Goal: Transaction & Acquisition: Purchase product/service

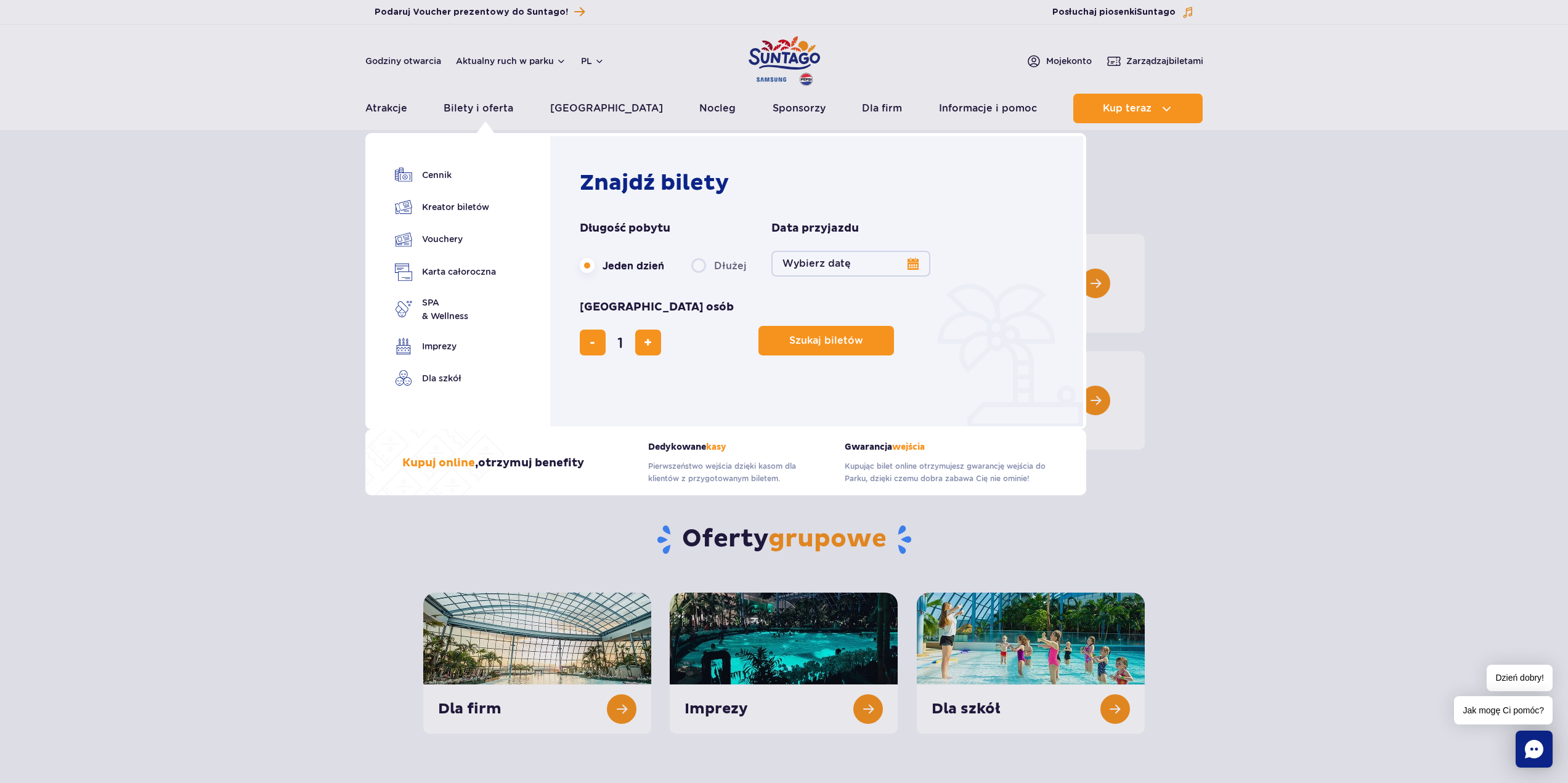
click at [911, 261] on button "Wybierz datę" at bounding box center [850, 263] width 159 height 26
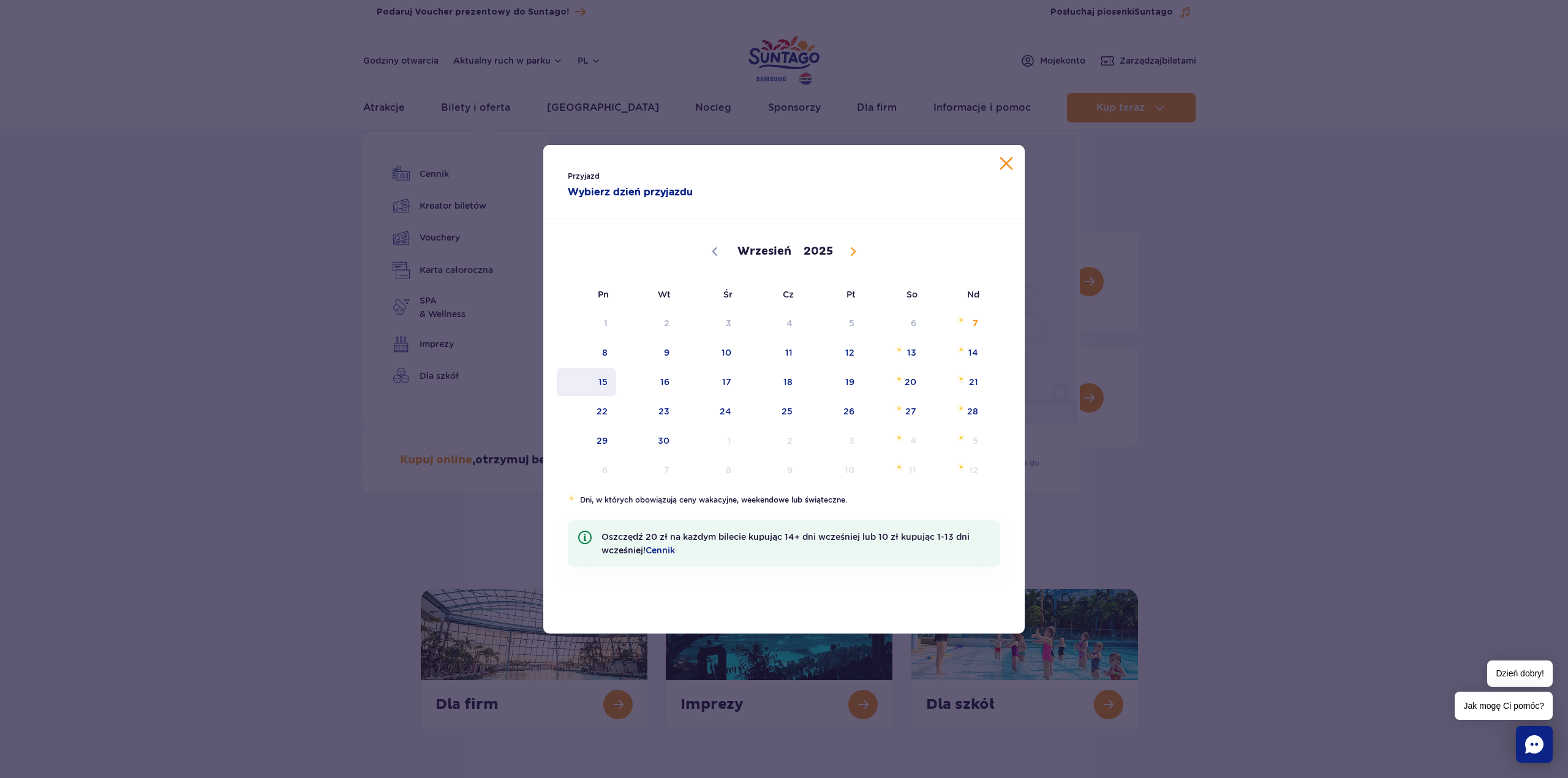
click at [601, 381] on span "15" at bounding box center [587, 382] width 62 height 28
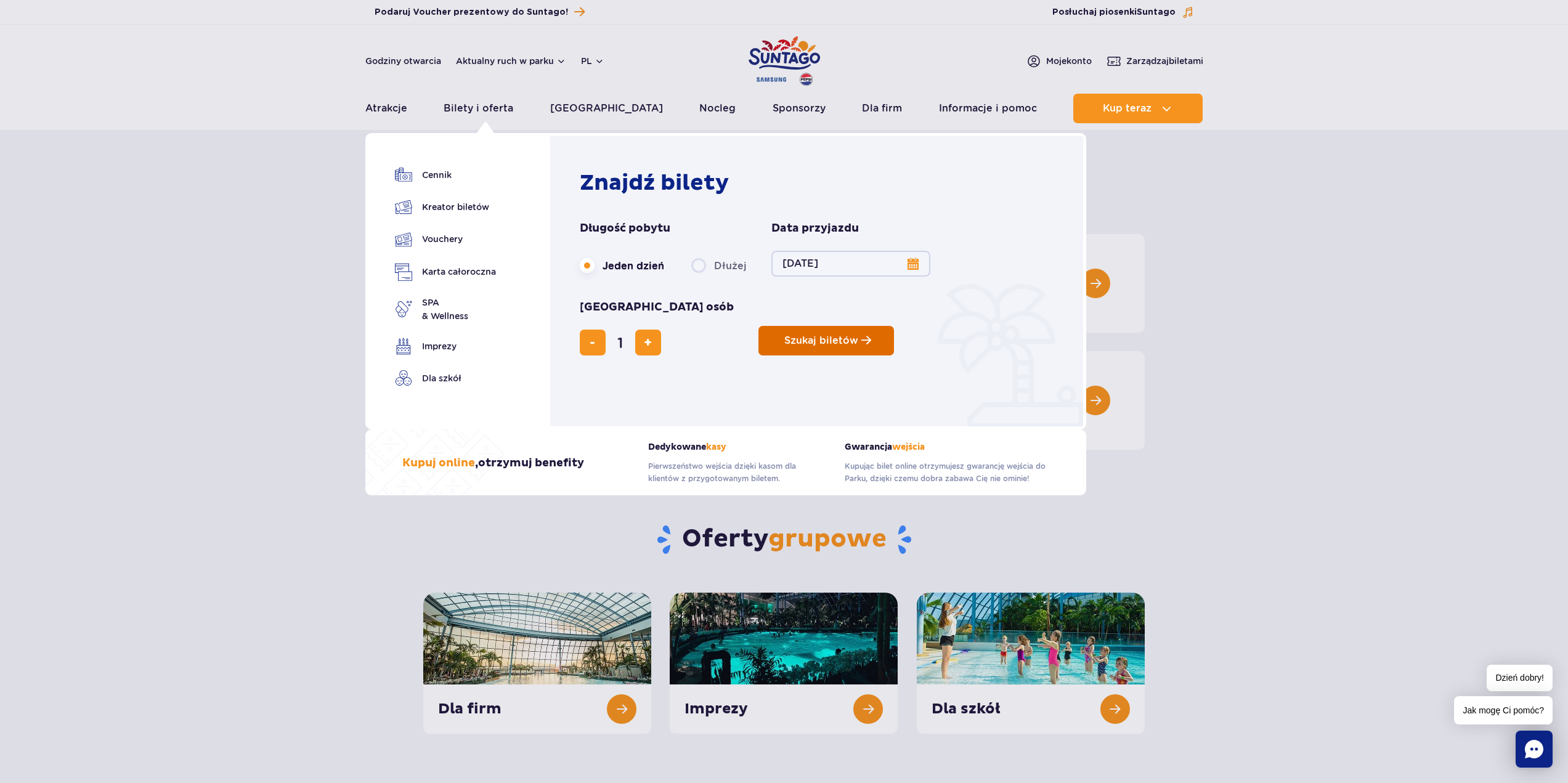
click at [759, 326] on button "Szukaj biletów" at bounding box center [826, 340] width 136 height 30
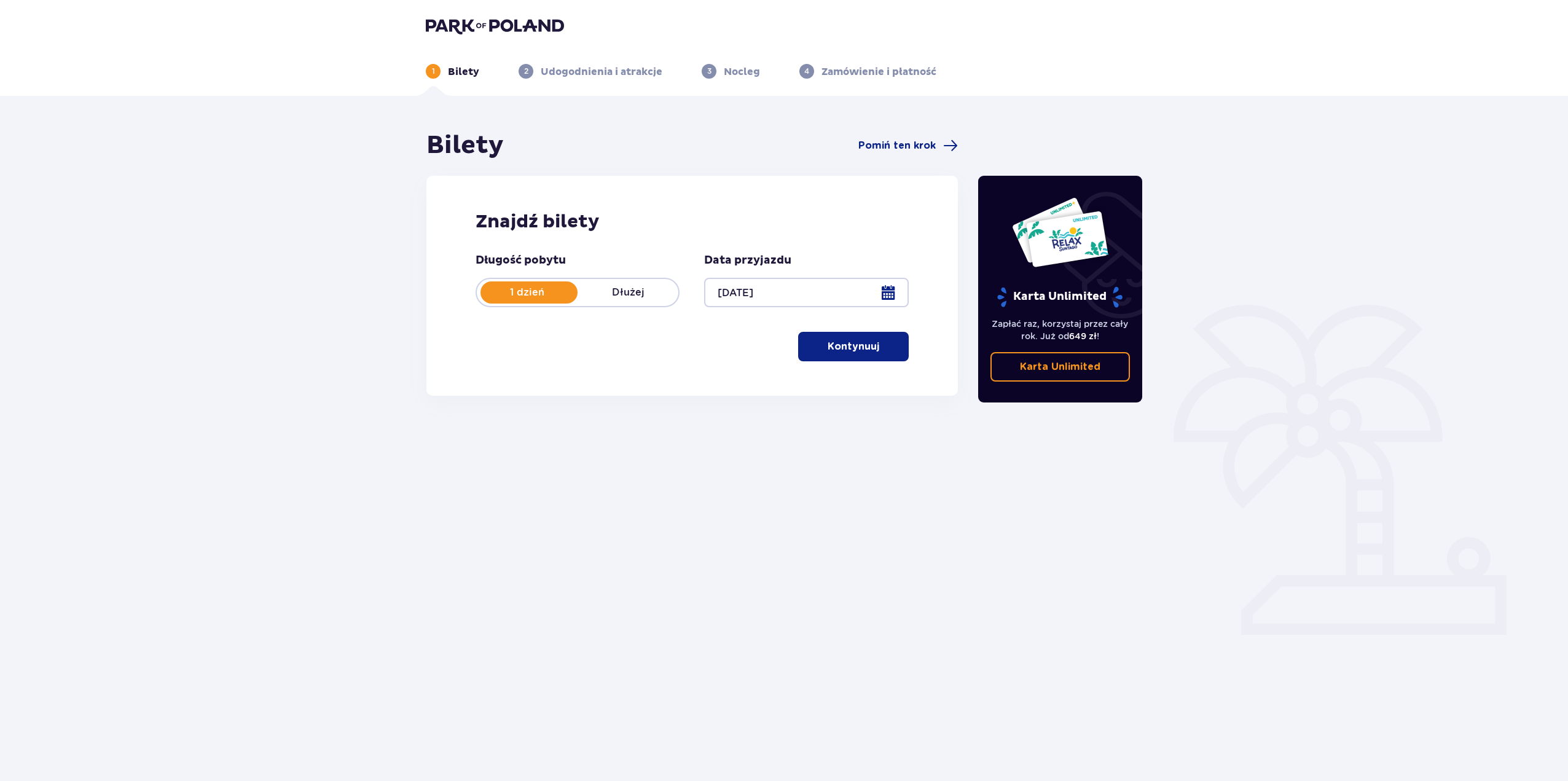
click at [836, 348] on p "Kontynuuj" at bounding box center [853, 346] width 51 height 13
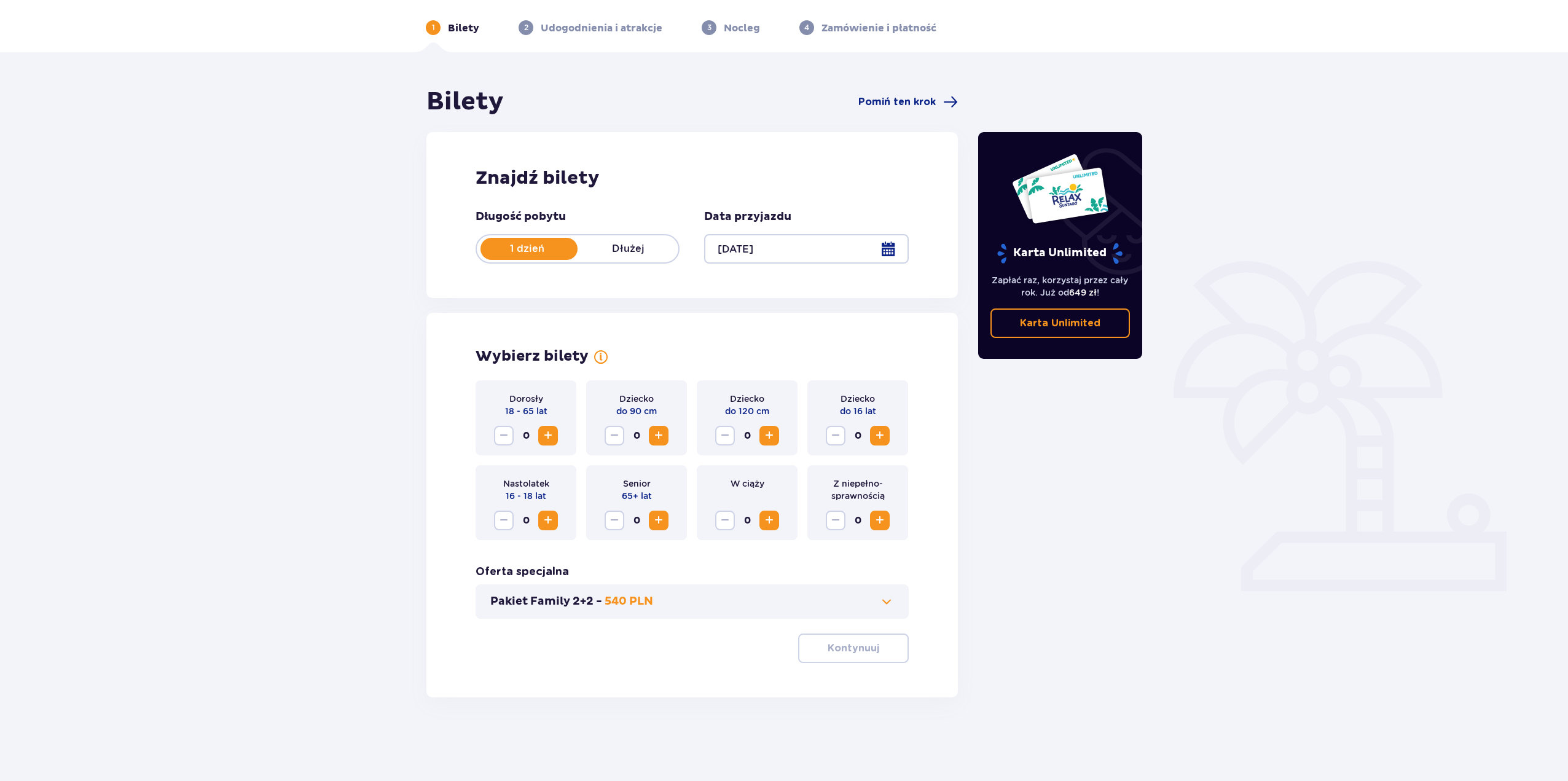
scroll to position [45, 0]
click at [548, 435] on span "Increase" at bounding box center [548, 435] width 15 height 15
click at [862, 649] on p "Kontynuuj" at bounding box center [853, 647] width 51 height 13
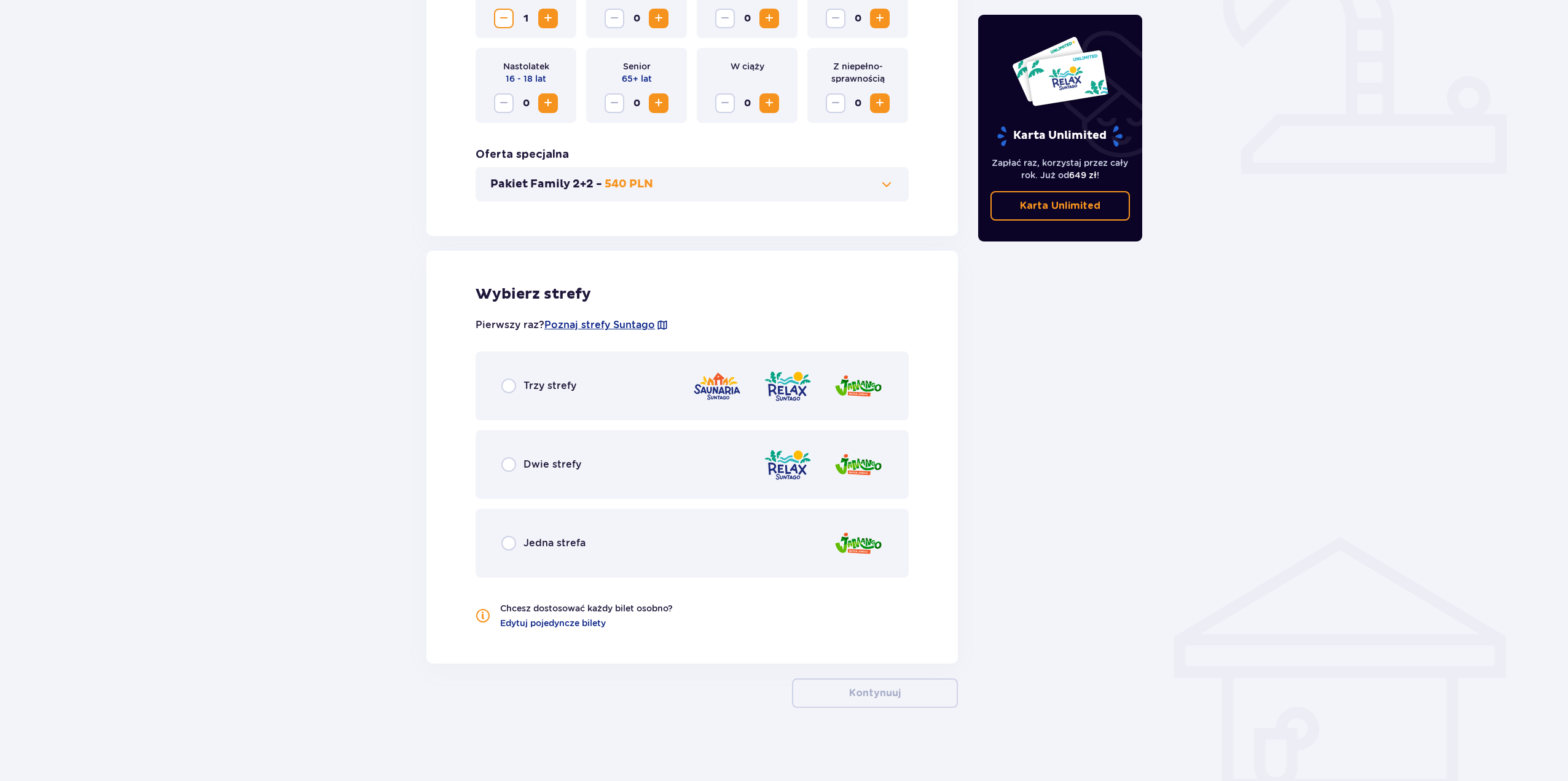
scroll to position [461, 0]
click at [505, 539] on input "radio" at bounding box center [509, 542] width 15 height 15
radio input "true"
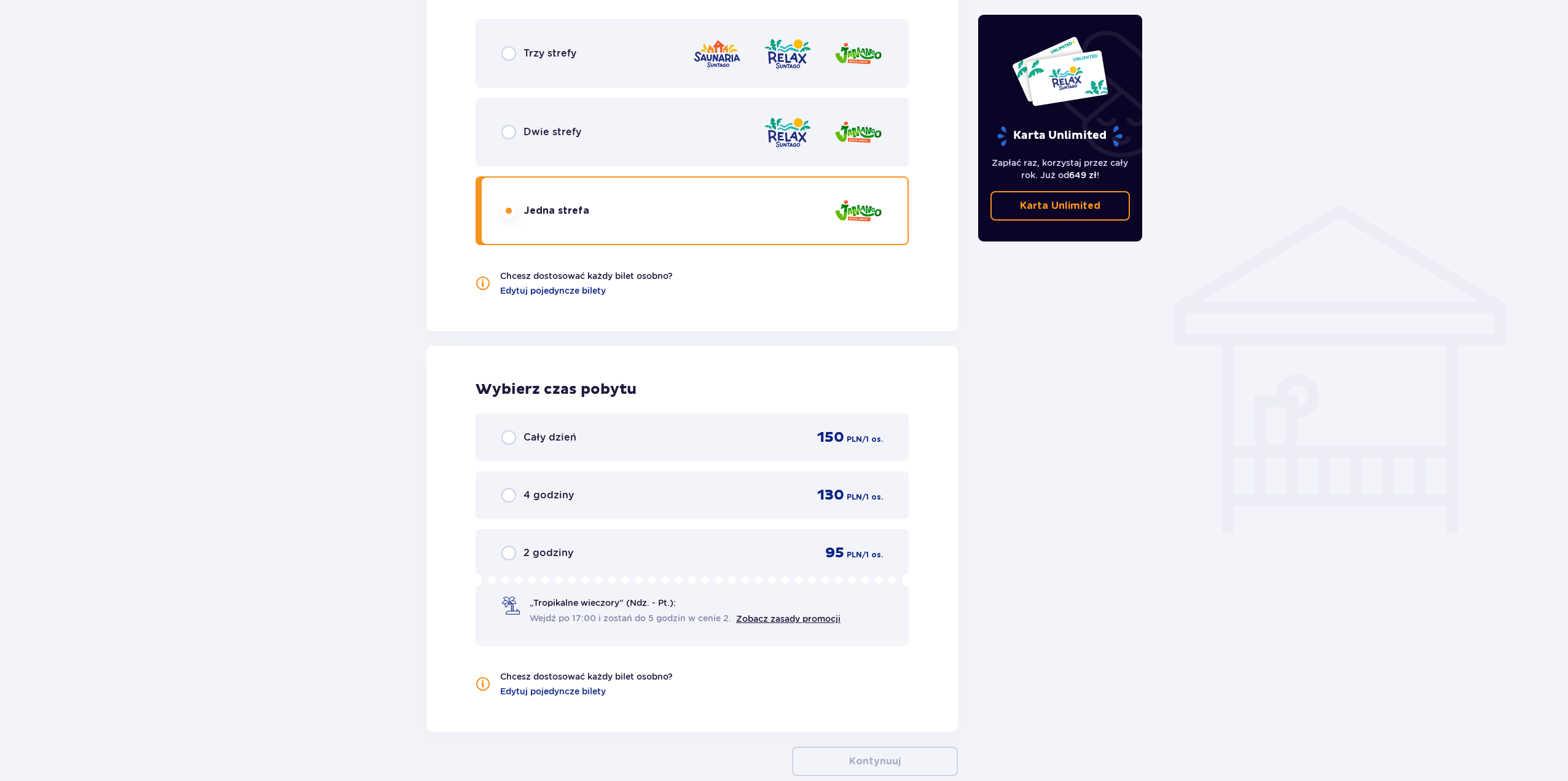
scroll to position [739, 0]
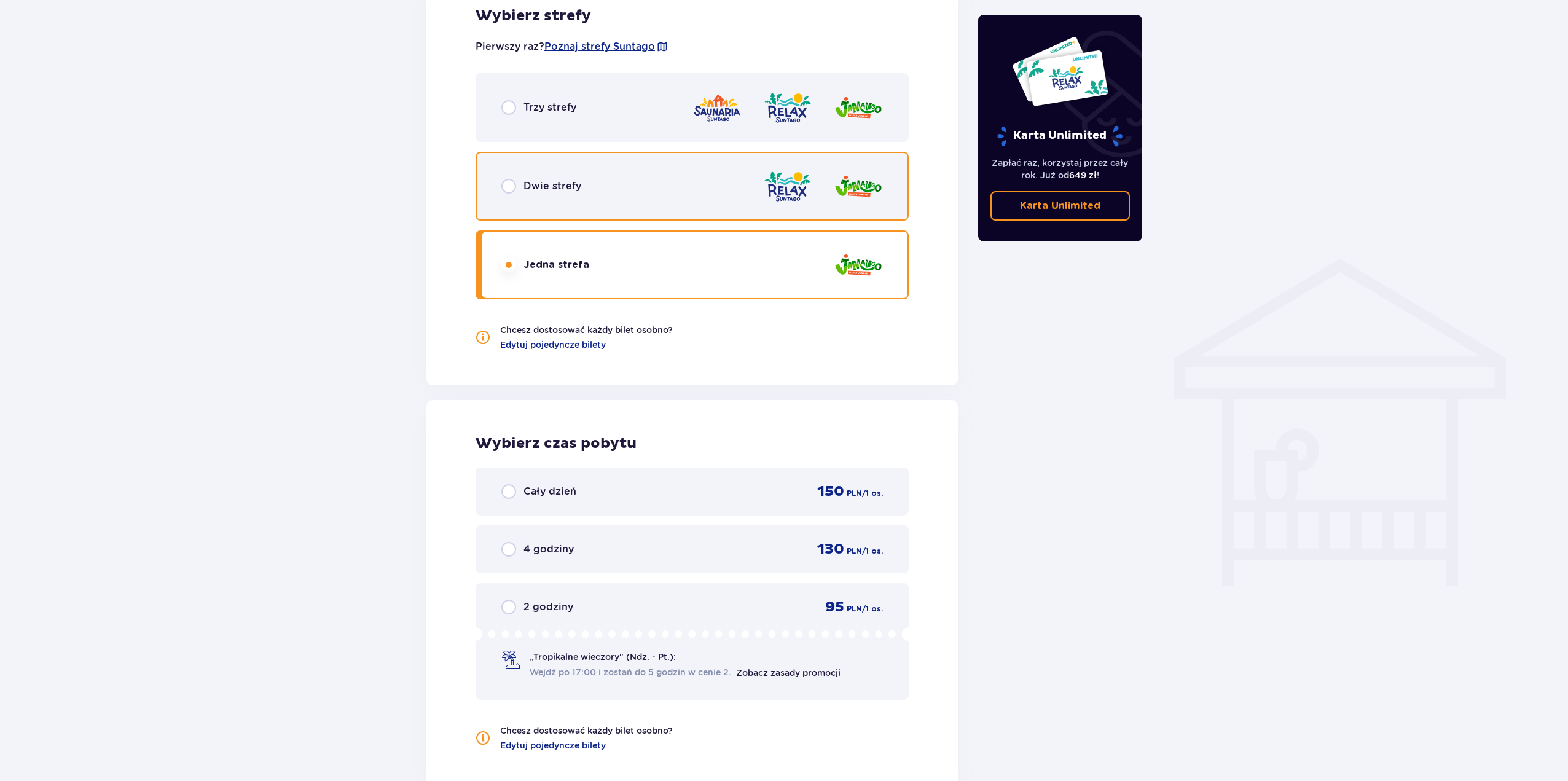
click at [510, 184] on input "radio" at bounding box center [509, 187] width 15 height 15
radio input "true"
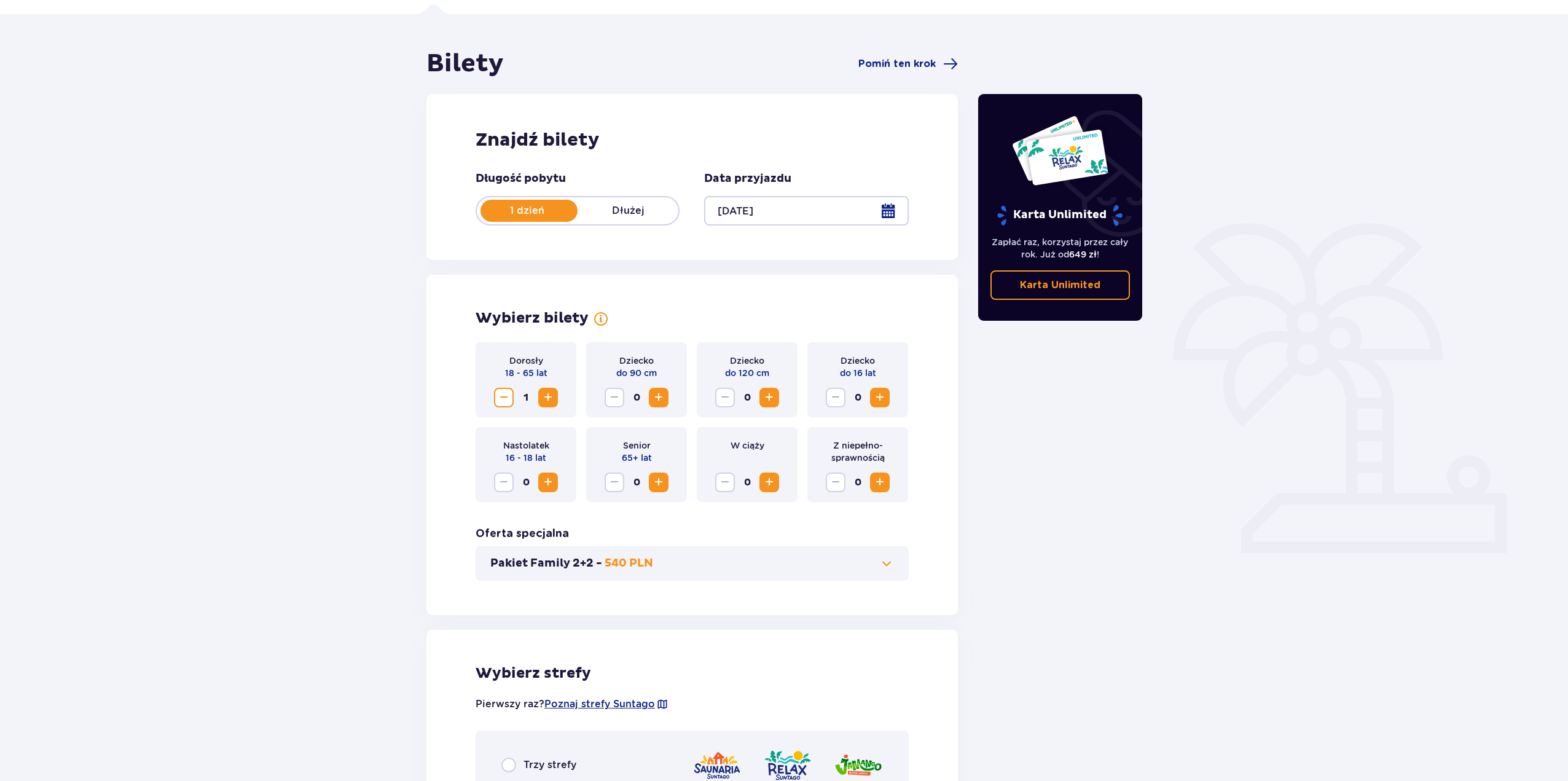
scroll to position [63, 0]
